Goal: Check status: Check status

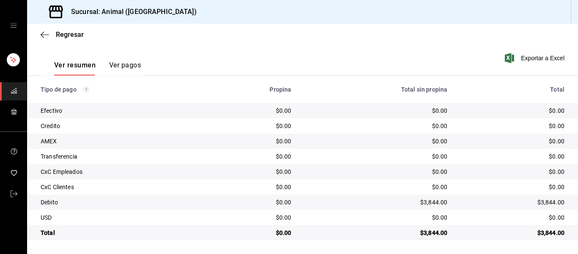
scroll to position [36, 0]
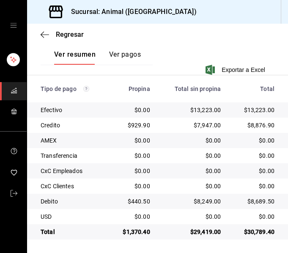
scroll to position [205, 0]
click at [174, 38] on div "Regresar" at bounding box center [157, 35] width 261 height 22
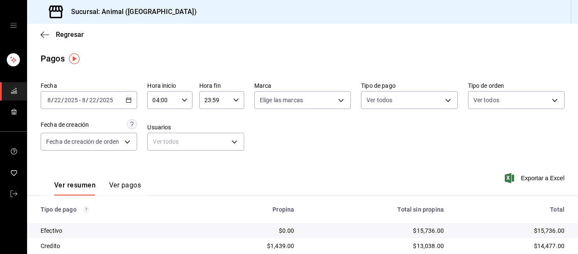
click at [184, 99] on icon "button" at bounding box center [185, 100] width 6 height 6
click at [165, 121] on button "04" at bounding box center [157, 121] width 19 height 17
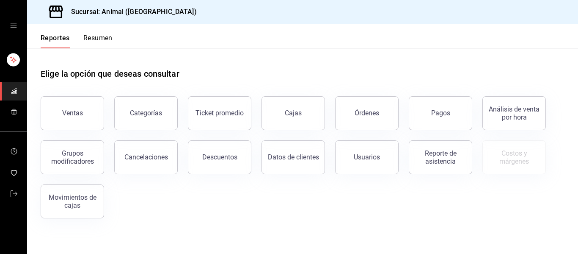
click at [448, 112] on div "Pagos" at bounding box center [440, 113] width 19 height 8
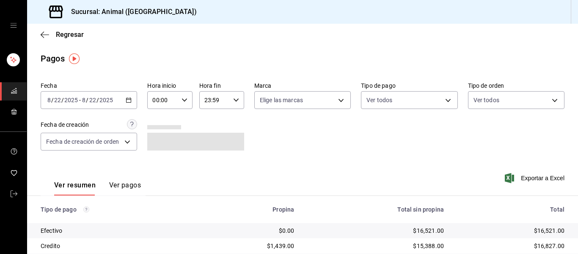
click at [182, 99] on icon "button" at bounding box center [185, 100] width 6 height 6
click at [161, 113] on button "04" at bounding box center [157, 118] width 19 height 17
type input "04:00"
click at [232, 101] on div at bounding box center [289, 127] width 578 height 254
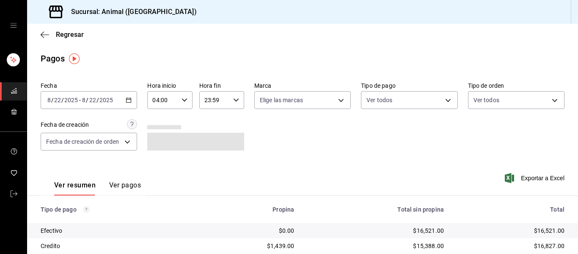
click at [295, 122] on div "Fecha [DATE] [DATE] - [DATE] [DATE] Hora inicio 04:00 Hora inicio Hora fin 23:5…" at bounding box center [303, 119] width 524 height 82
click at [339, 99] on body "Sucursal: Animal ([GEOGRAPHIC_DATA]) Regresar Pagos Fecha [DATE] [DATE] - [DATE…" at bounding box center [289, 127] width 578 height 254
click at [299, 130] on span "Ver todas" at bounding box center [288, 132] width 26 height 9
type input "96838179-8fbb-4073-aae3-1789726318c8"
checkbox input "true"
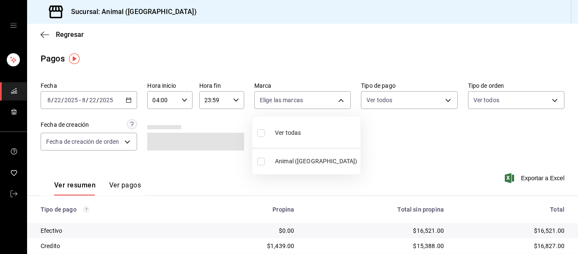
checkbox input "true"
click at [376, 130] on div at bounding box center [289, 127] width 578 height 254
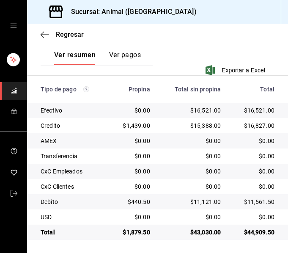
scroll to position [205, 0]
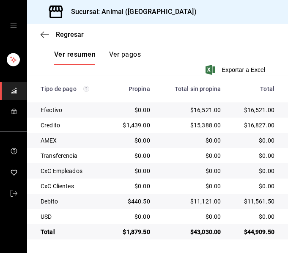
click at [142, 31] on div "Regresar" at bounding box center [157, 35] width 261 height 22
click at [43, 36] on icon "button" at bounding box center [45, 35] width 8 height 8
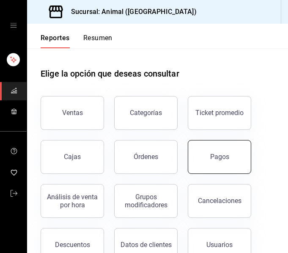
click at [220, 161] on button "Pagos" at bounding box center [220, 157] width 64 height 34
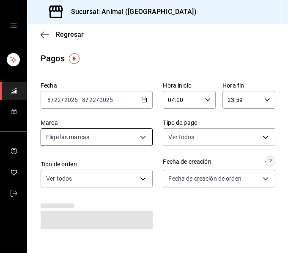
click at [140, 136] on body "Sucursal: Animal ([GEOGRAPHIC_DATA]) Regresar Pagos Fecha [DATE] [DATE] - [DATE…" at bounding box center [144, 126] width 288 height 253
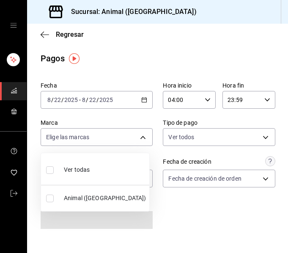
click at [132, 168] on li "Ver todas" at bounding box center [95, 169] width 108 height 25
type input "96838179-8fbb-4073-aae3-1789726318c8"
checkbox input "true"
click at [180, 213] on div at bounding box center [144, 126] width 288 height 253
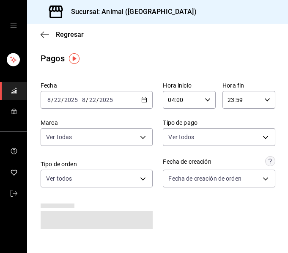
click at [180, 213] on div "Fecha [DATE] [DATE] - [DATE] [DATE] Hora inicio 04:00 Hora inicio Hora fin 23:5…" at bounding box center [158, 158] width 234 height 161
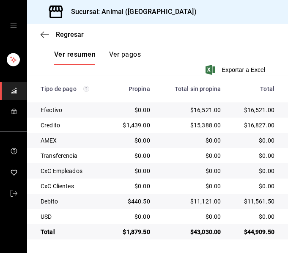
scroll to position [205, 0]
